Goal: Task Accomplishment & Management: Complete application form

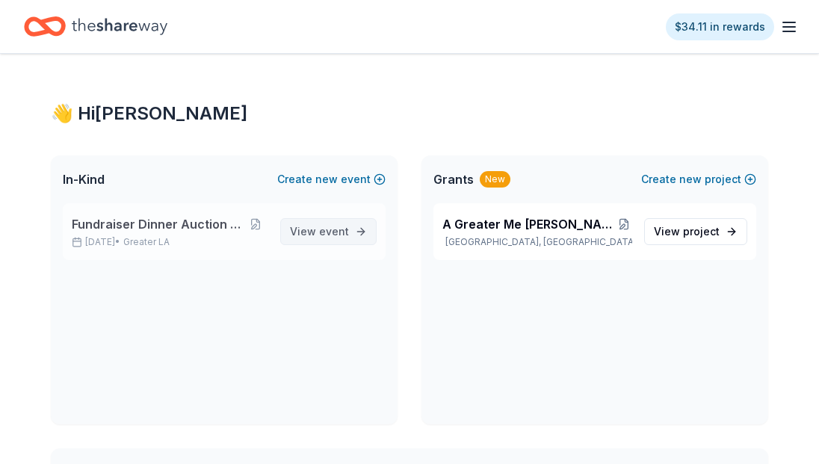
click at [293, 232] on link "View event" at bounding box center [328, 231] width 96 height 27
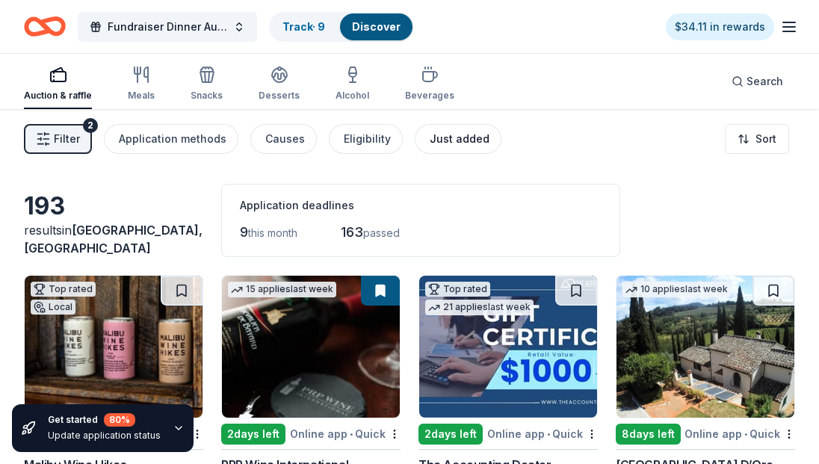
click at [462, 135] on div "Just added" at bounding box center [460, 139] width 60 height 18
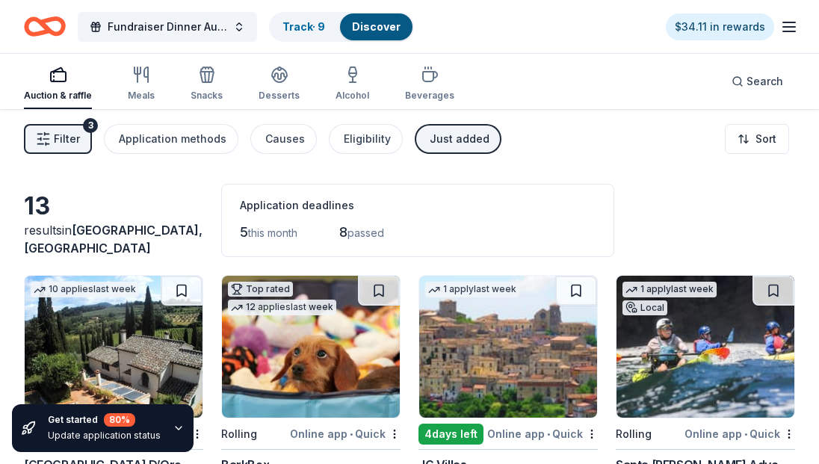
click at [461, 138] on div "Just added" at bounding box center [460, 139] width 60 height 18
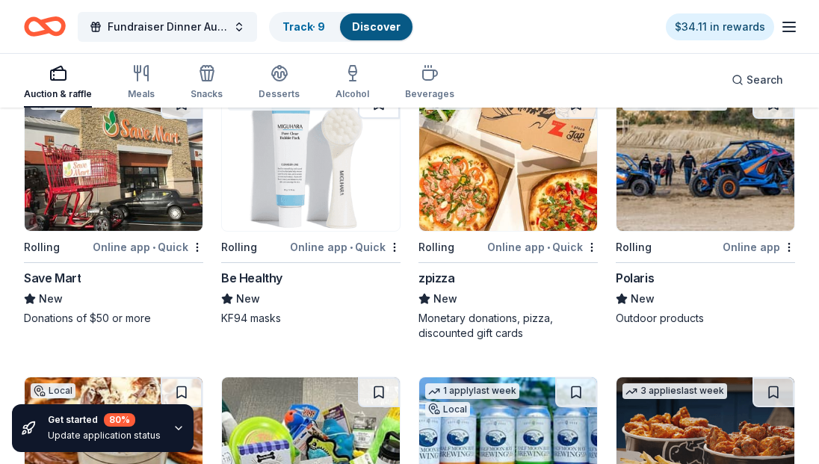
scroll to position [10152, 0]
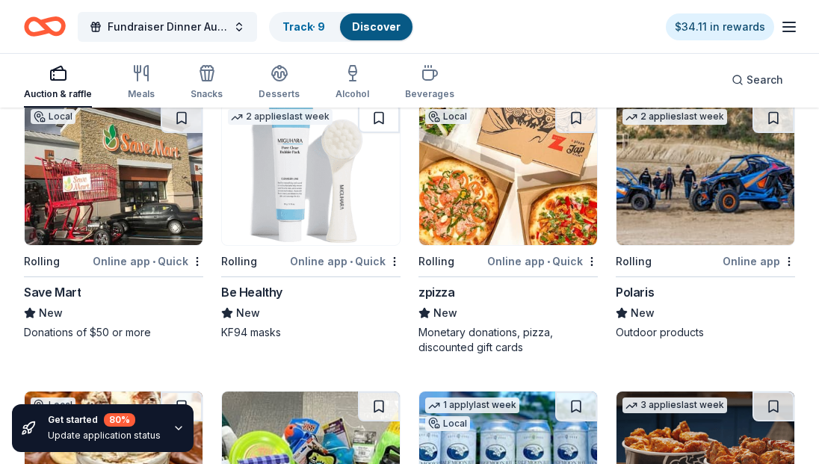
click at [716, 184] on img at bounding box center [706, 174] width 178 height 142
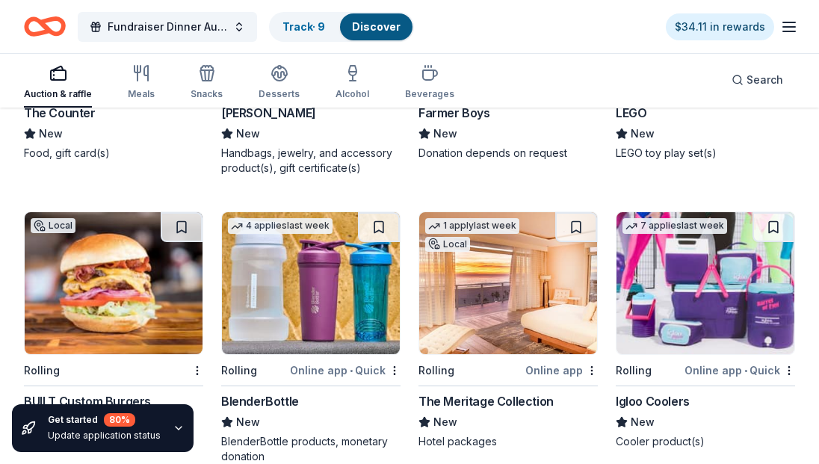
scroll to position [11265, 0]
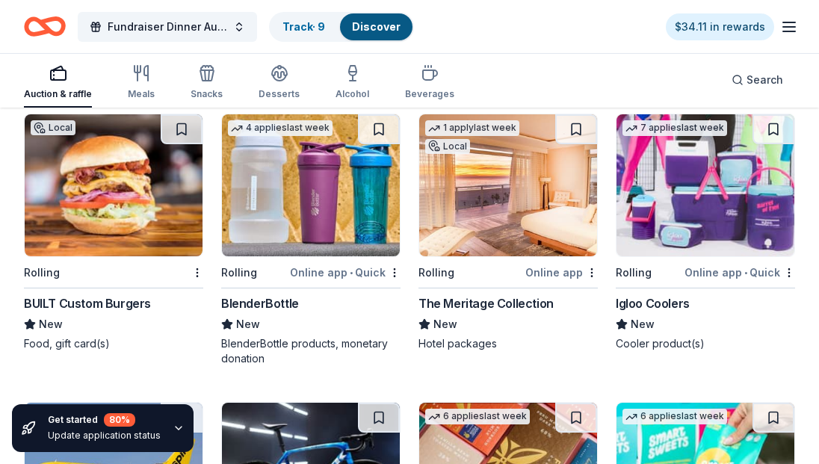
click at [733, 184] on img at bounding box center [706, 185] width 178 height 142
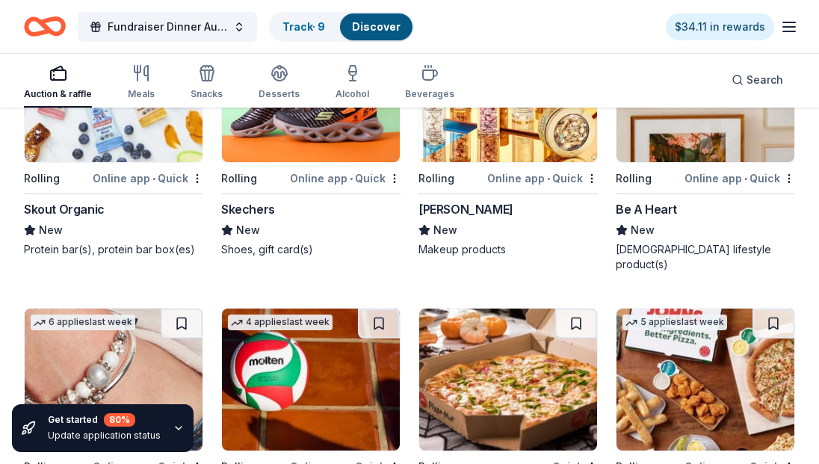
scroll to position [13232, 0]
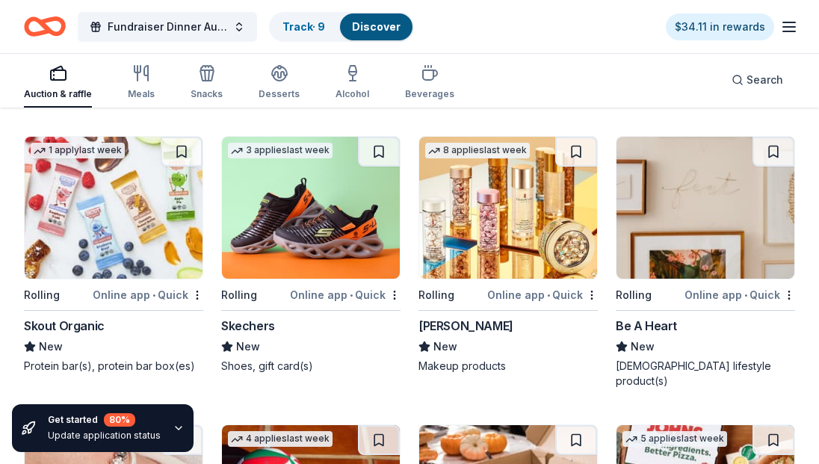
click at [300, 223] on img at bounding box center [311, 208] width 178 height 142
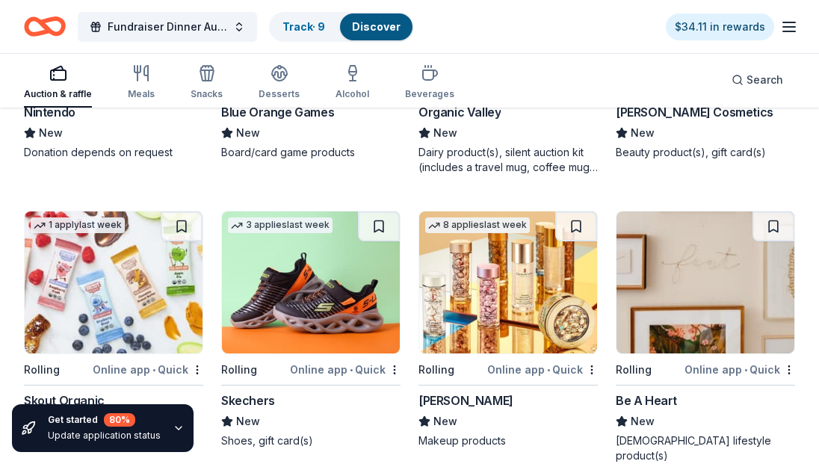
scroll to position [12993, 0]
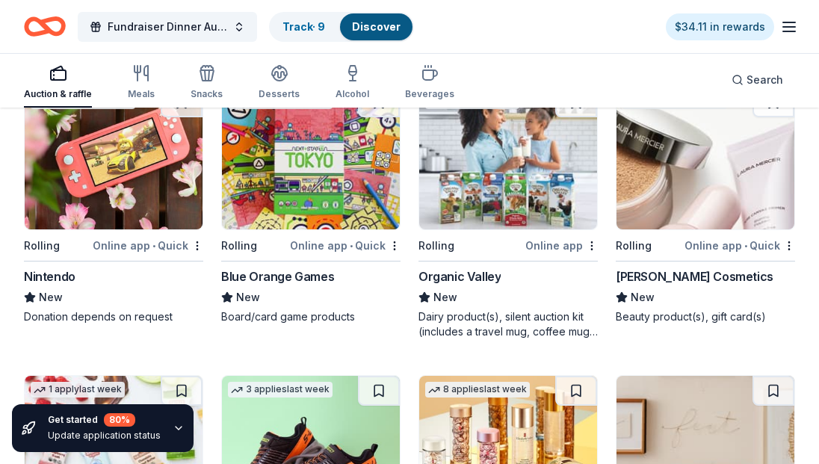
click at [519, 149] on img at bounding box center [508, 158] width 178 height 142
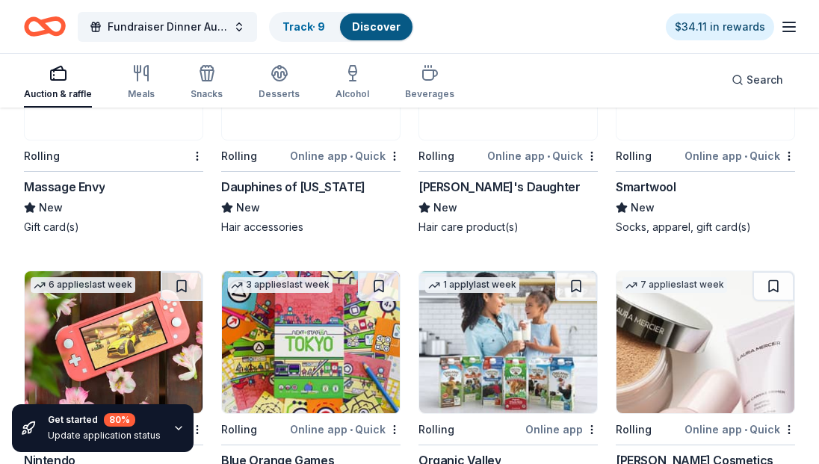
scroll to position [12694, 0]
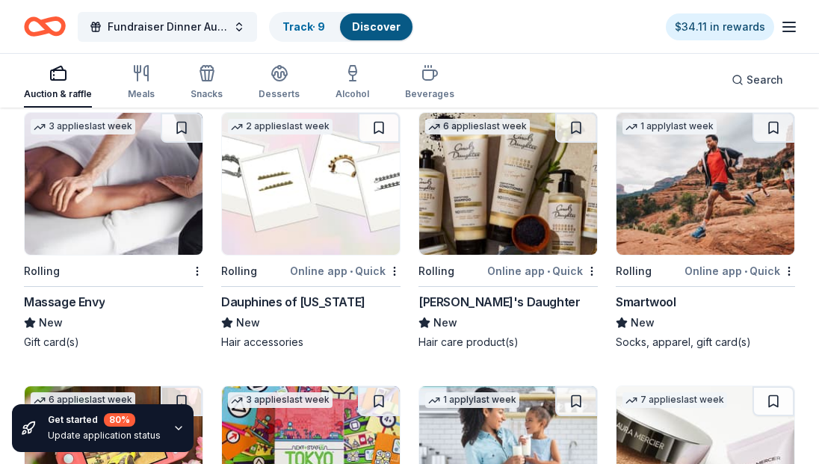
click at [699, 194] on img at bounding box center [706, 184] width 178 height 142
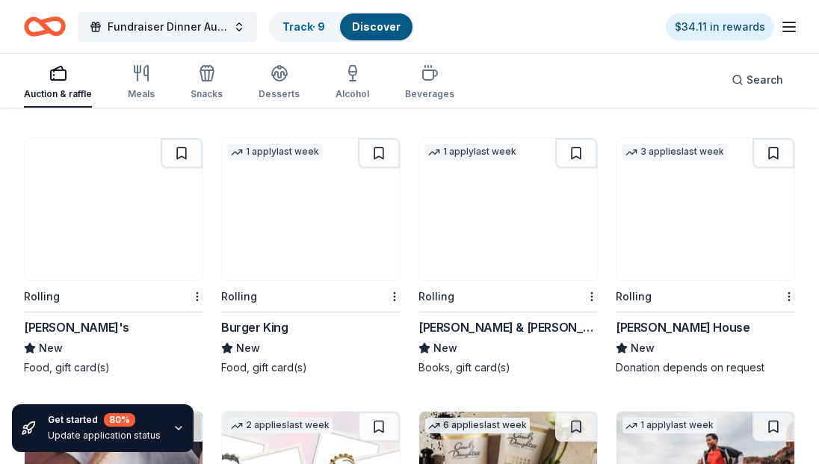
scroll to position [12335, 0]
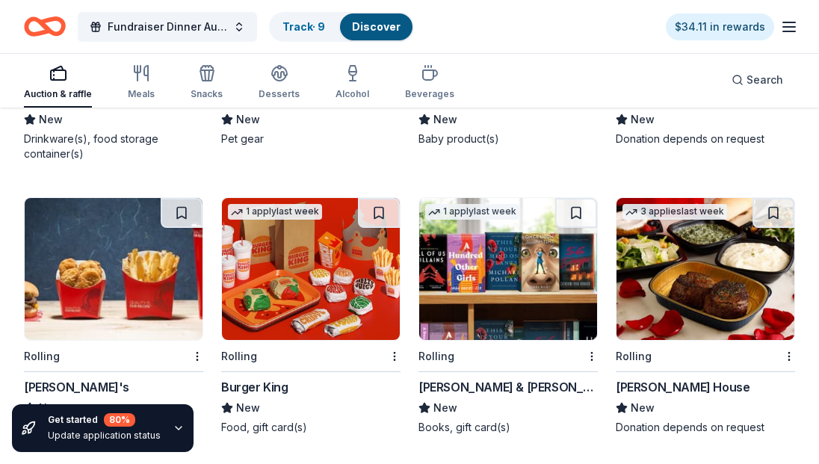
click at [497, 247] on img at bounding box center [508, 269] width 178 height 142
click at [583, 264] on img at bounding box center [508, 269] width 178 height 142
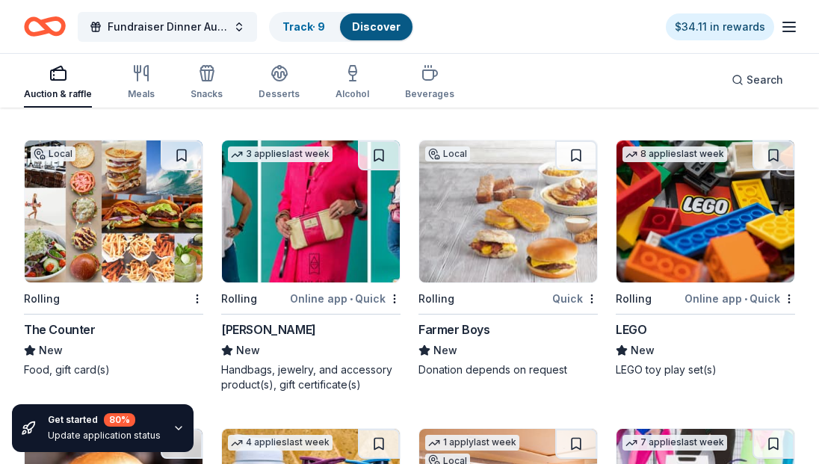
scroll to position [10900, 0]
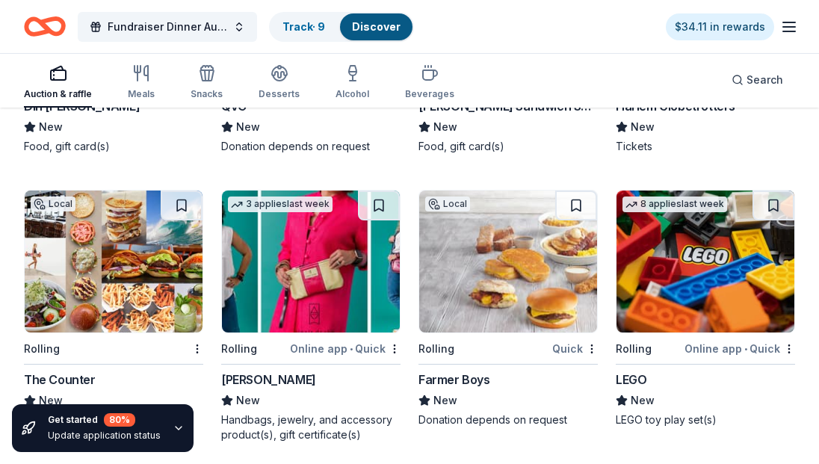
click at [476, 238] on img at bounding box center [508, 262] width 178 height 142
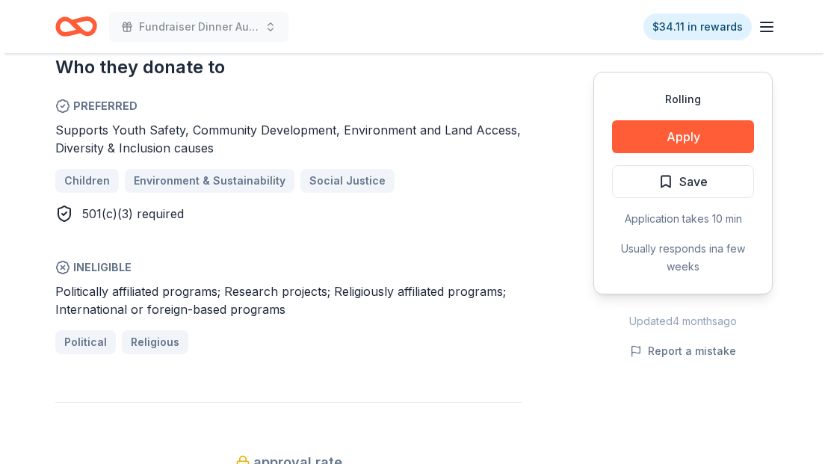
scroll to position [837, 0]
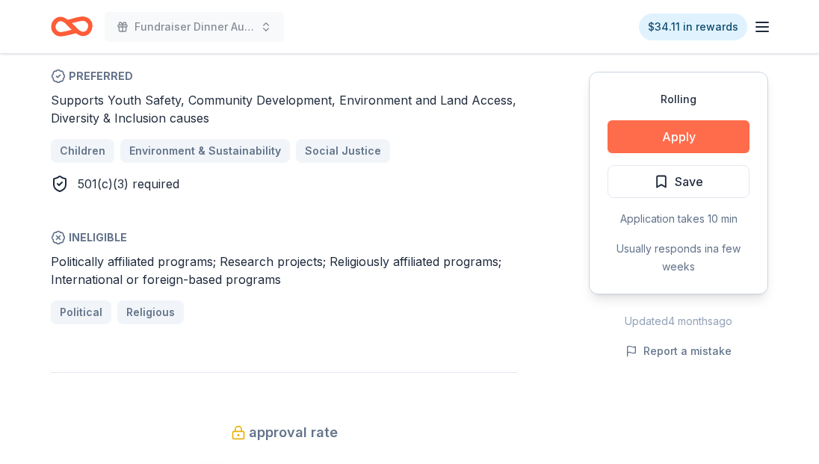
click at [723, 146] on button "Apply" at bounding box center [679, 136] width 142 height 33
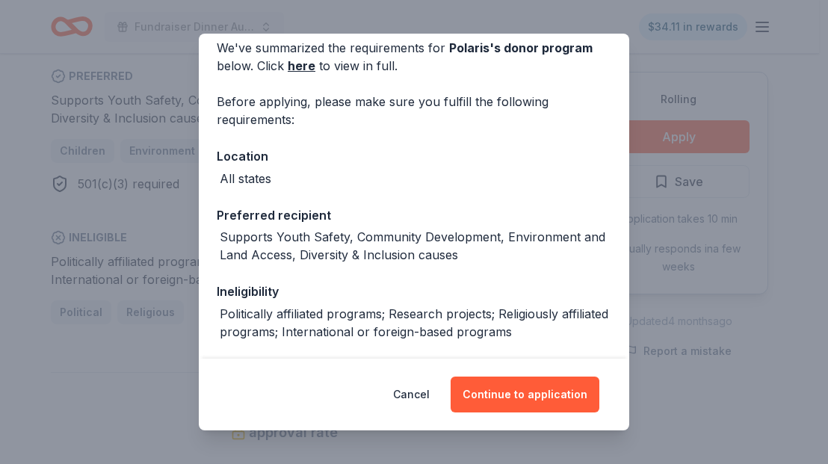
scroll to position [120, 0]
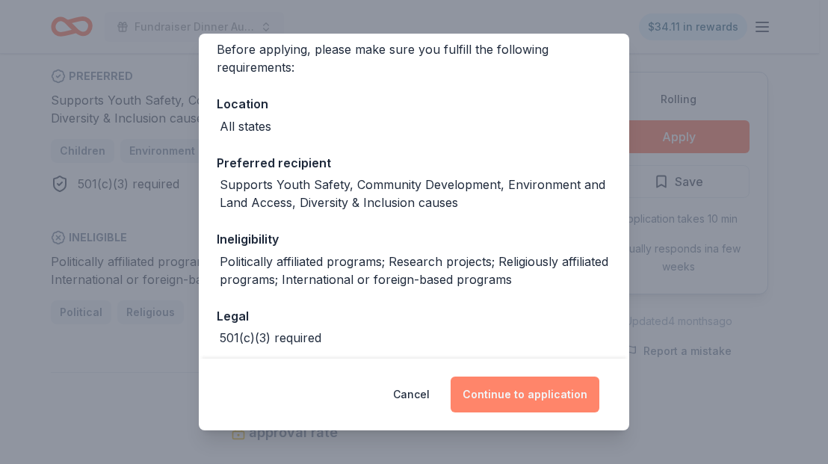
click at [545, 399] on button "Continue to application" at bounding box center [525, 395] width 149 height 36
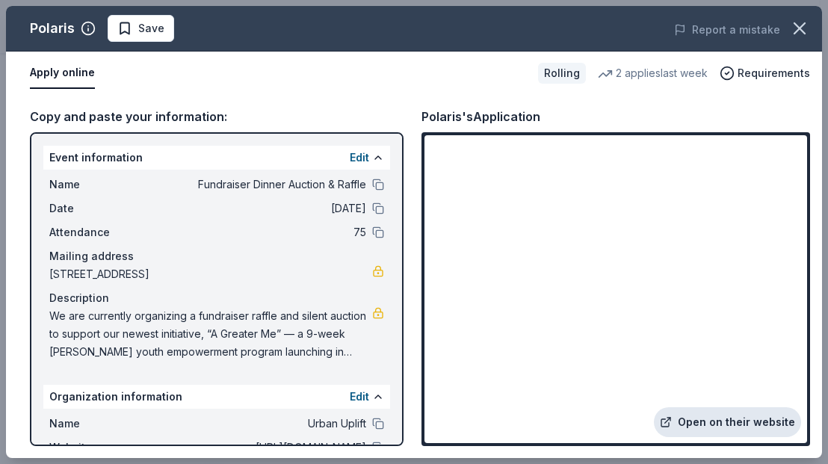
click at [729, 427] on link "Open on their website" at bounding box center [727, 422] width 147 height 30
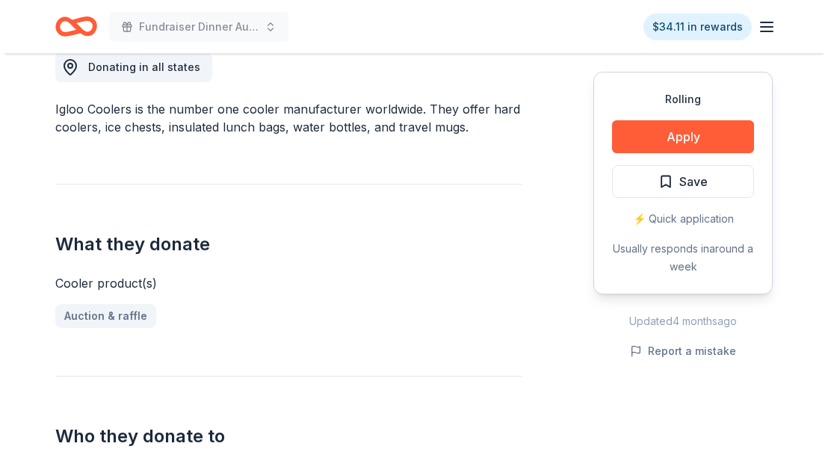
scroll to position [538, 0]
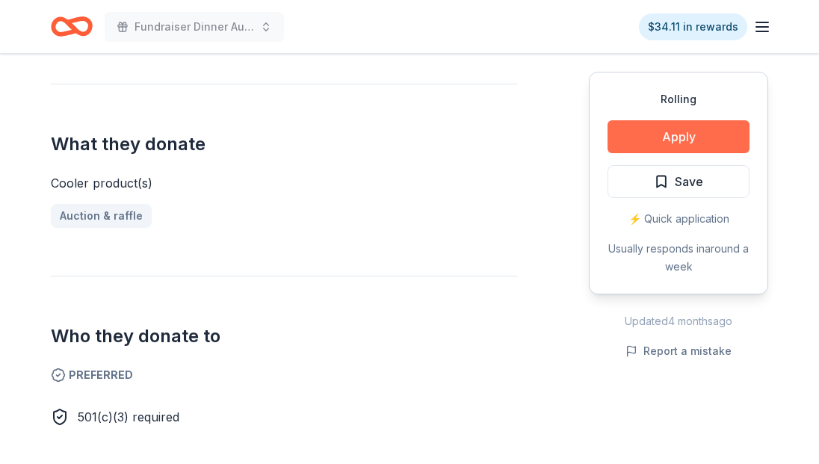
click at [653, 140] on button "Apply" at bounding box center [679, 136] width 142 height 33
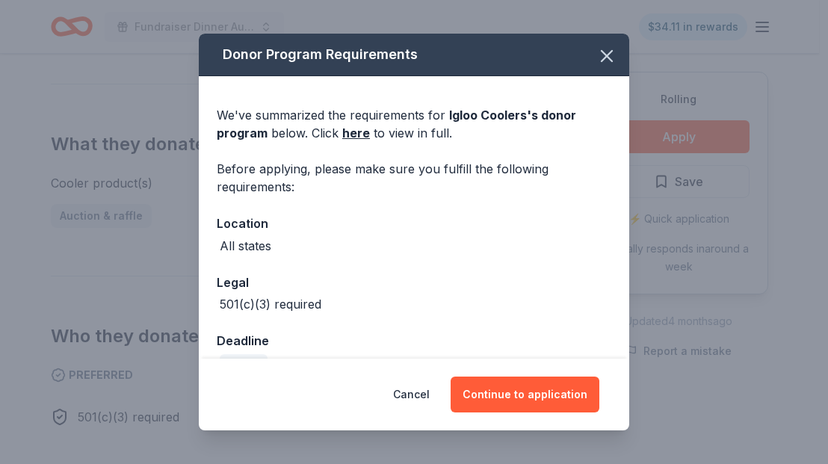
scroll to position [34, 0]
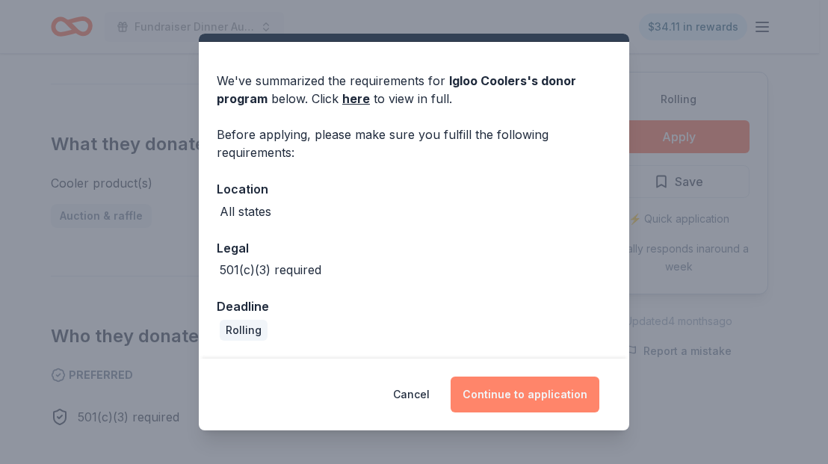
click at [529, 396] on button "Continue to application" at bounding box center [525, 395] width 149 height 36
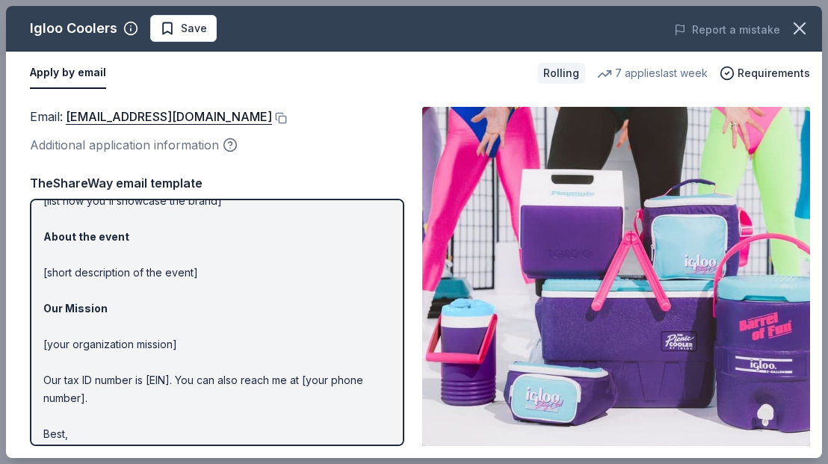
scroll to position [192, 0]
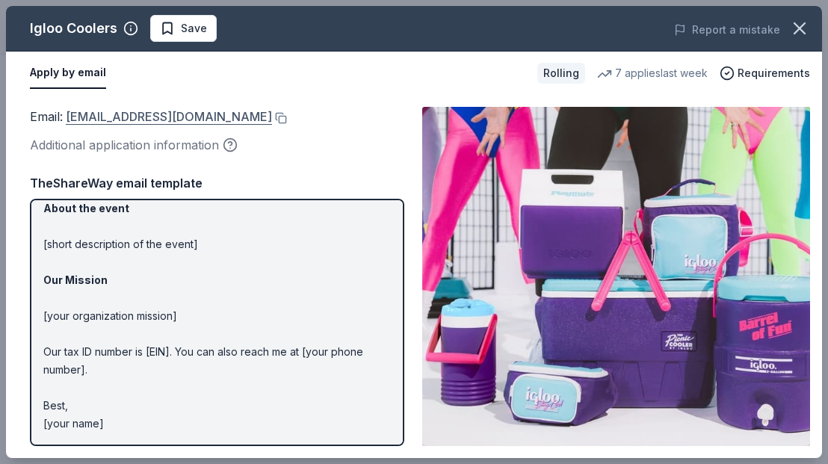
drag, startPoint x: 64, startPoint y: 117, endPoint x: 129, endPoint y: 119, distance: 65.0
click at [129, 119] on span "Email : donations@igloocorp.com" at bounding box center [151, 116] width 242 height 15
click at [272, 118] on button at bounding box center [279, 118] width 15 height 12
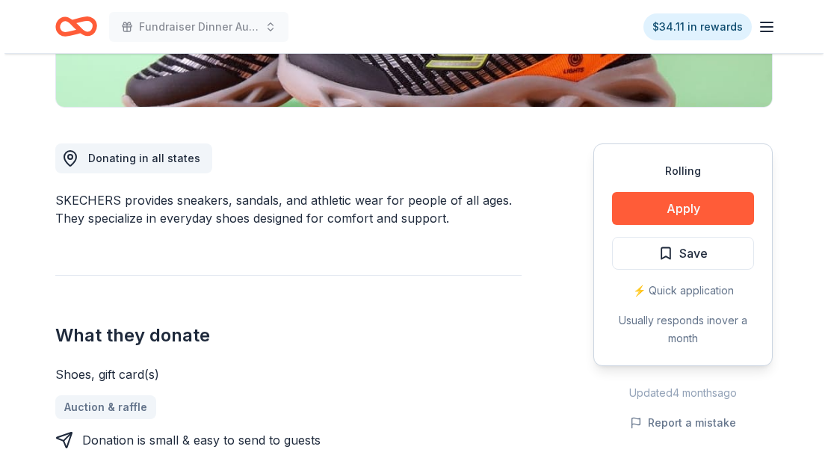
scroll to position [359, 0]
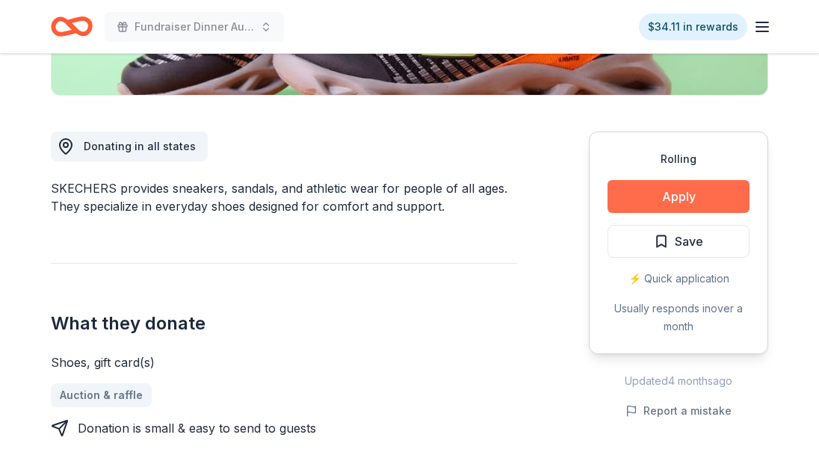
click at [652, 191] on button "Apply" at bounding box center [679, 196] width 142 height 33
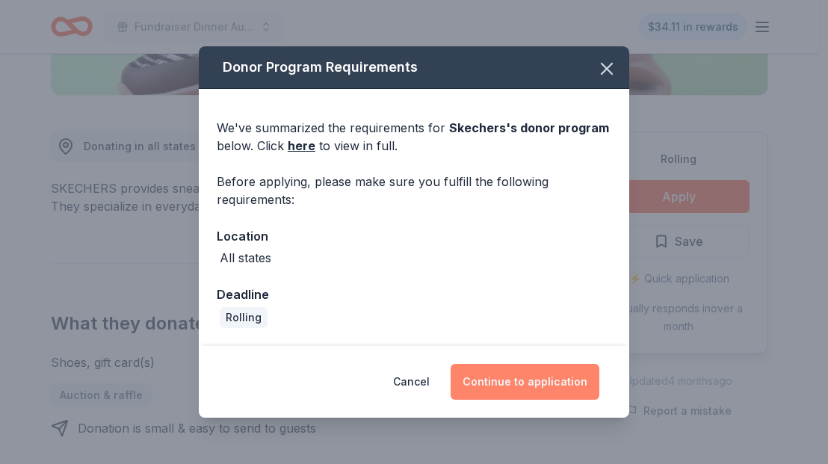
click at [499, 383] on button "Continue to application" at bounding box center [525, 382] width 149 height 36
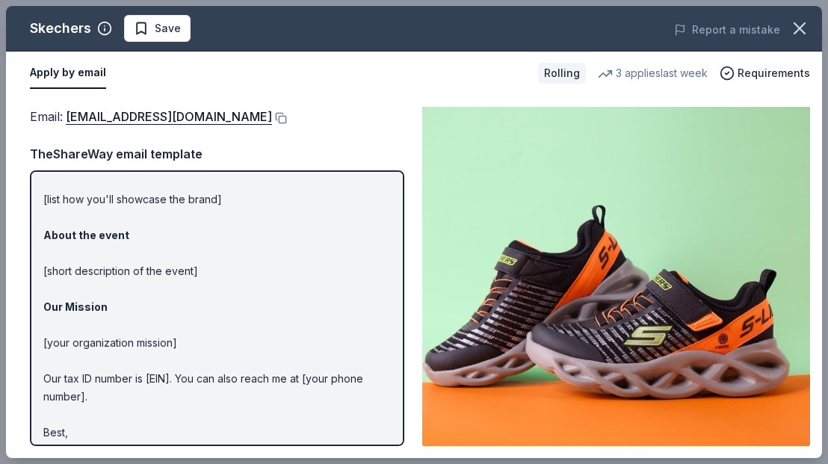
scroll to position [163, 0]
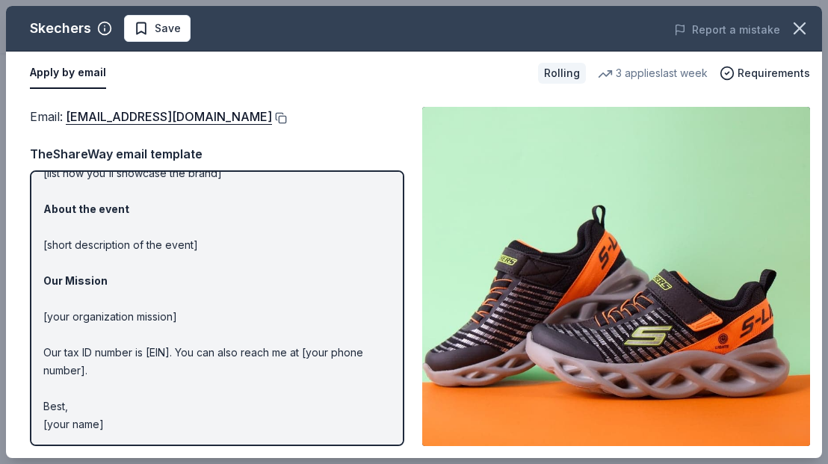
click at [272, 117] on button at bounding box center [279, 118] width 15 height 12
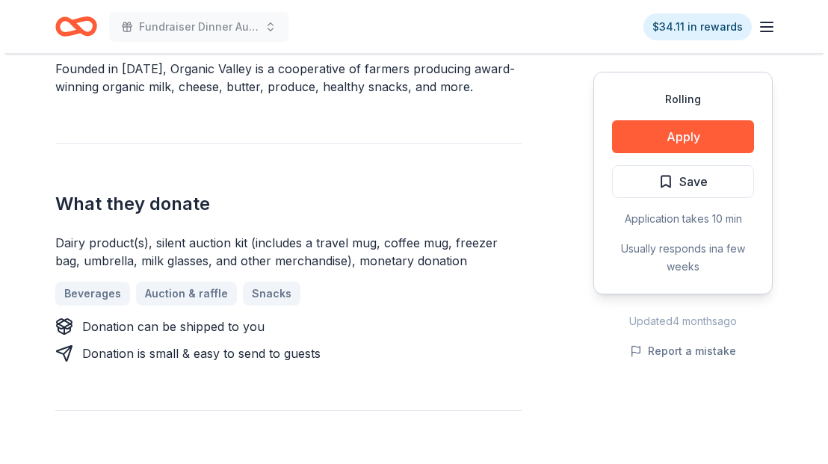
scroll to position [239, 0]
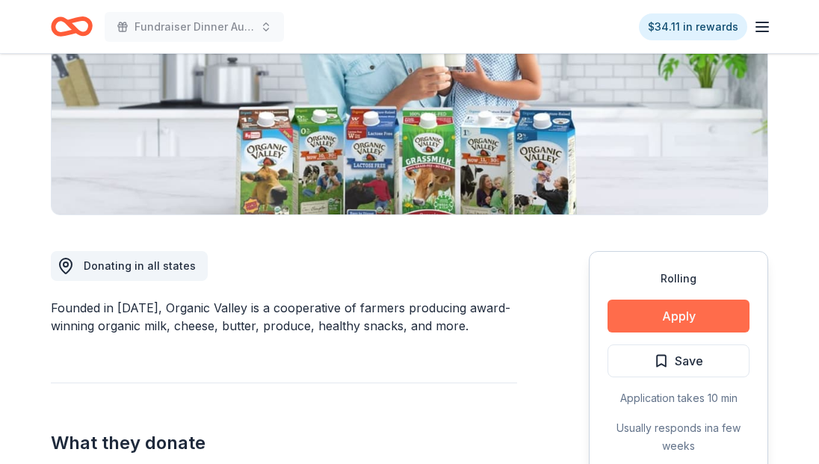
click at [649, 322] on button "Apply" at bounding box center [679, 316] width 142 height 33
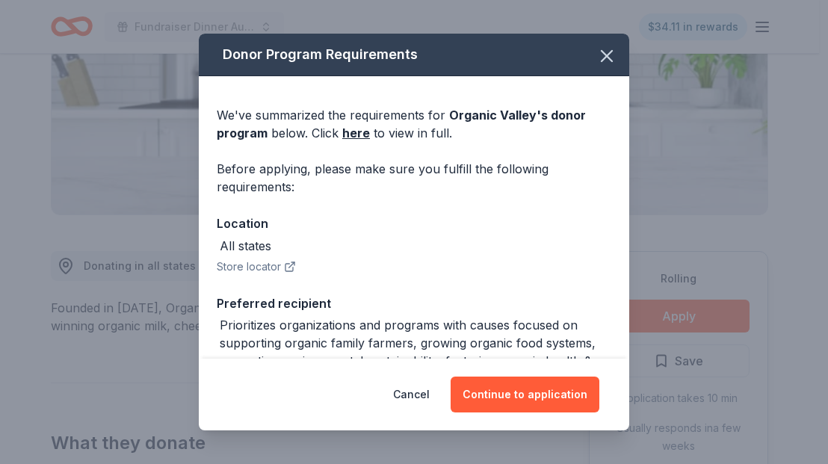
scroll to position [167, 0]
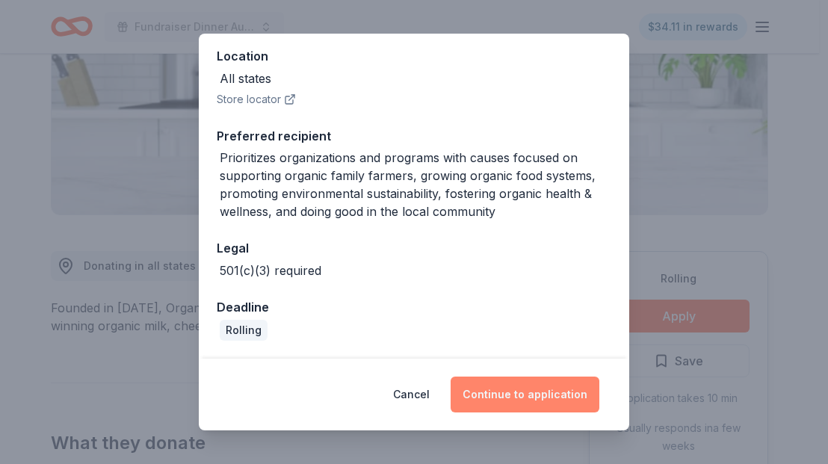
click at [556, 396] on button "Continue to application" at bounding box center [525, 395] width 149 height 36
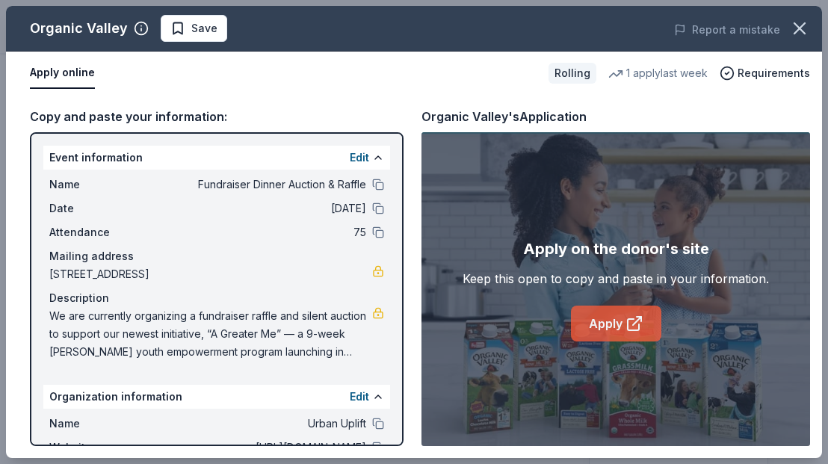
click at [626, 330] on icon at bounding box center [635, 324] width 18 height 18
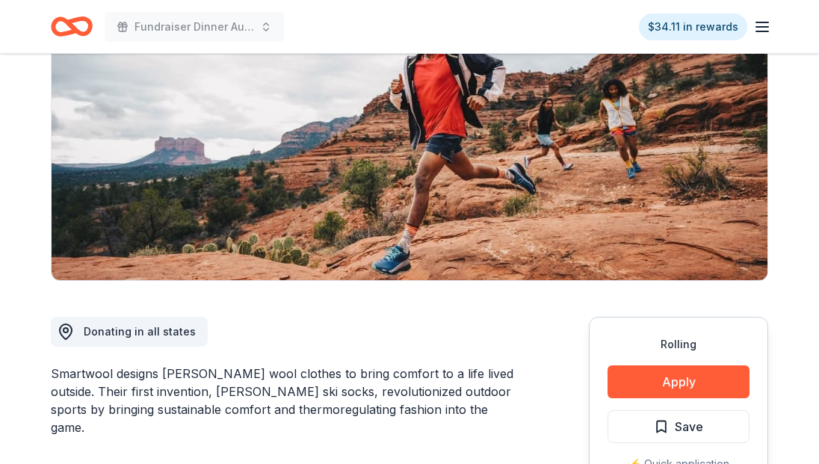
scroll to position [299, 0]
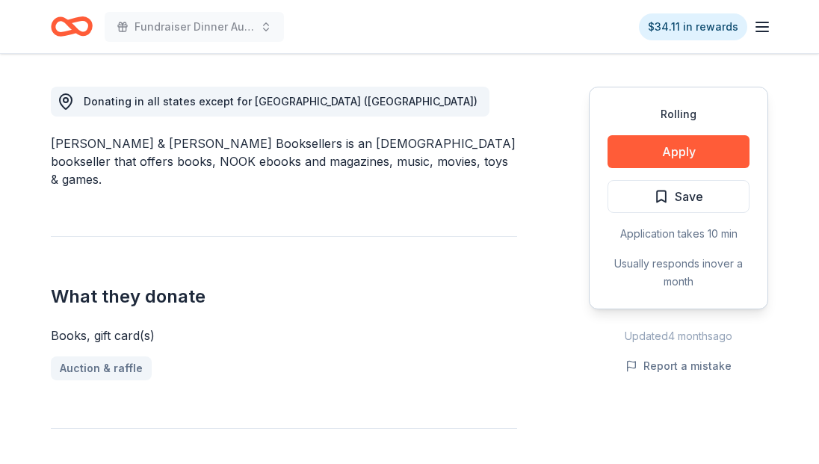
scroll to position [419, 0]
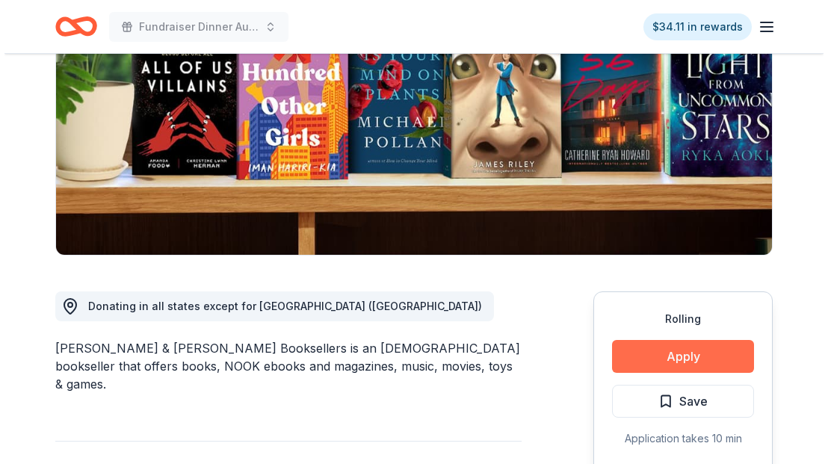
scroll to position [239, 0]
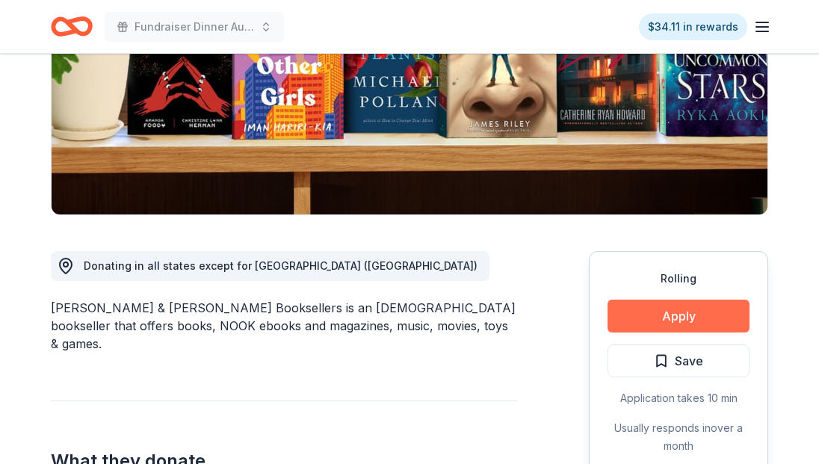
click at [663, 321] on button "Apply" at bounding box center [679, 316] width 142 height 33
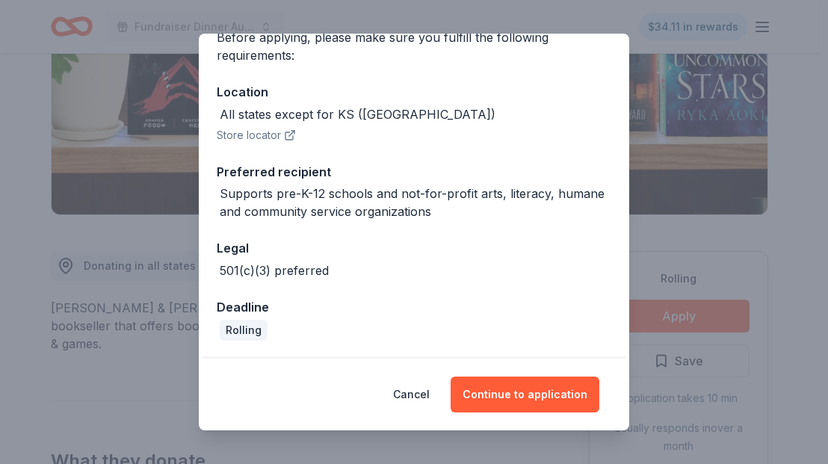
scroll to position [0, 0]
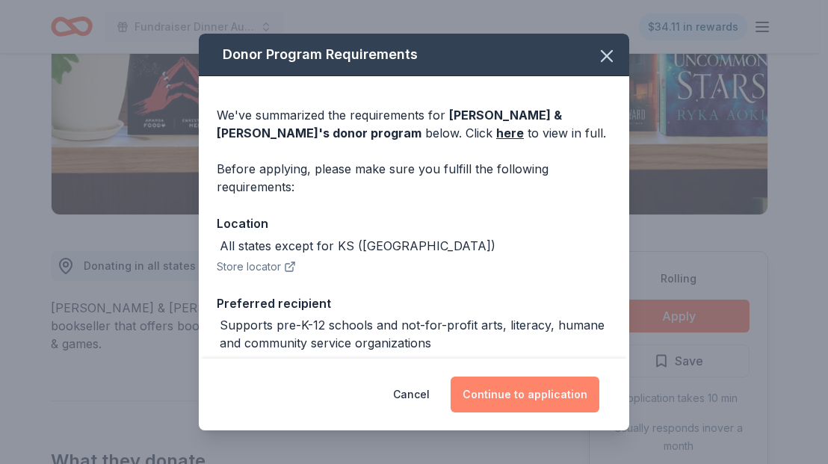
click at [543, 399] on button "Continue to application" at bounding box center [525, 395] width 149 height 36
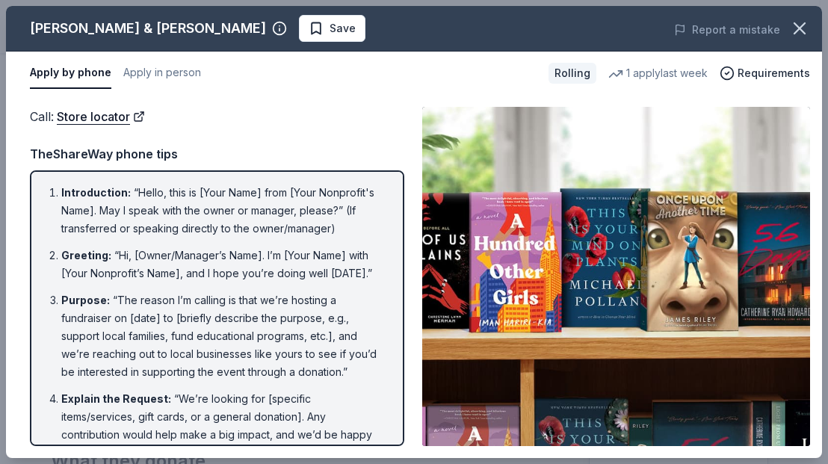
drag, startPoint x: 401, startPoint y: 238, endPoint x: 398, endPoint y: 274, distance: 35.3
click at [398, 276] on div "Introduction : “Hello, this is [Your Name] from [Your Nonprofit's Name]. May I …" at bounding box center [217, 308] width 374 height 276
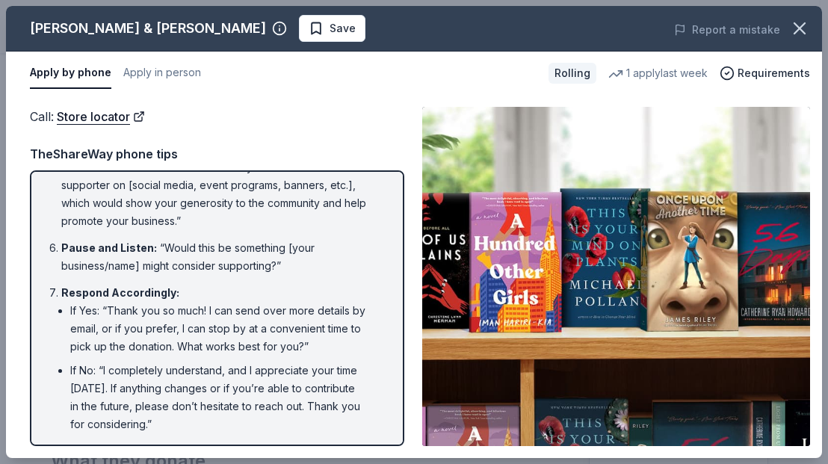
scroll to position [393, 0]
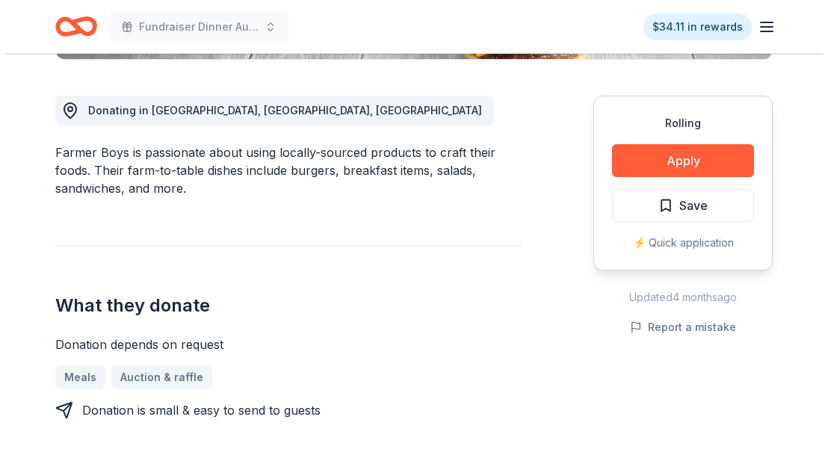
scroll to position [478, 0]
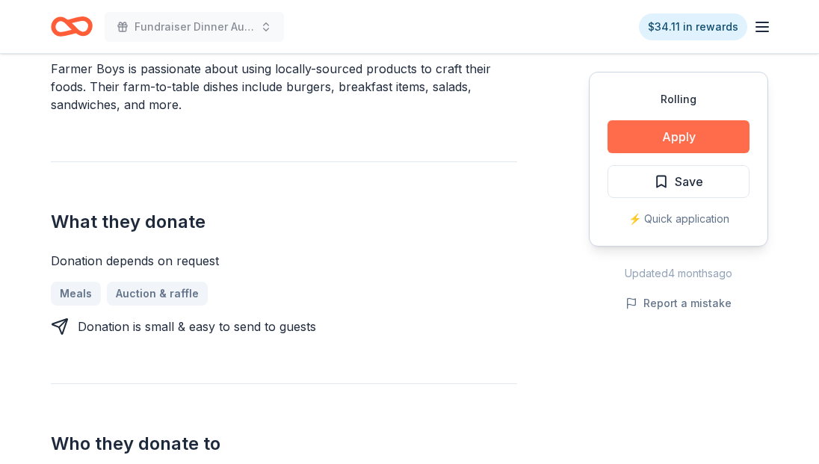
click at [670, 141] on button "Apply" at bounding box center [679, 136] width 142 height 33
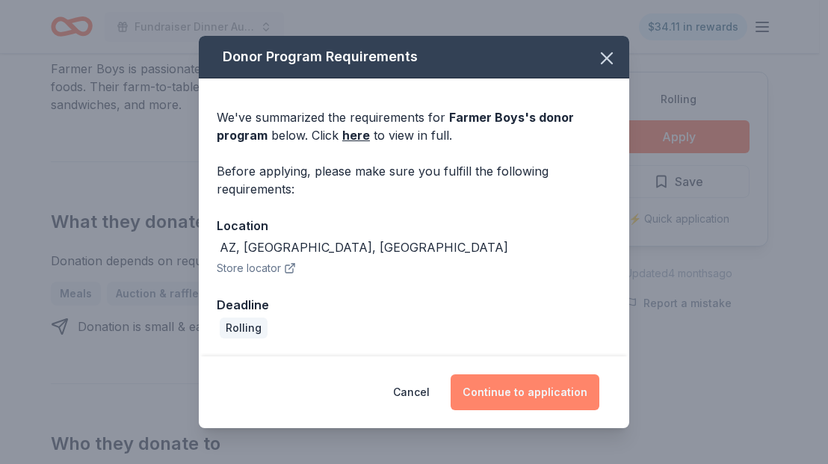
click at [555, 394] on button "Continue to application" at bounding box center [525, 392] width 149 height 36
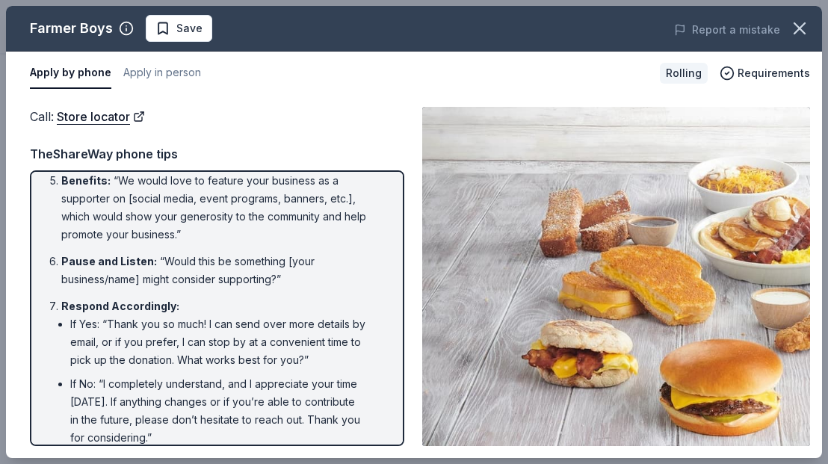
scroll to position [393, 0]
